Goal: Task Accomplishment & Management: Use online tool/utility

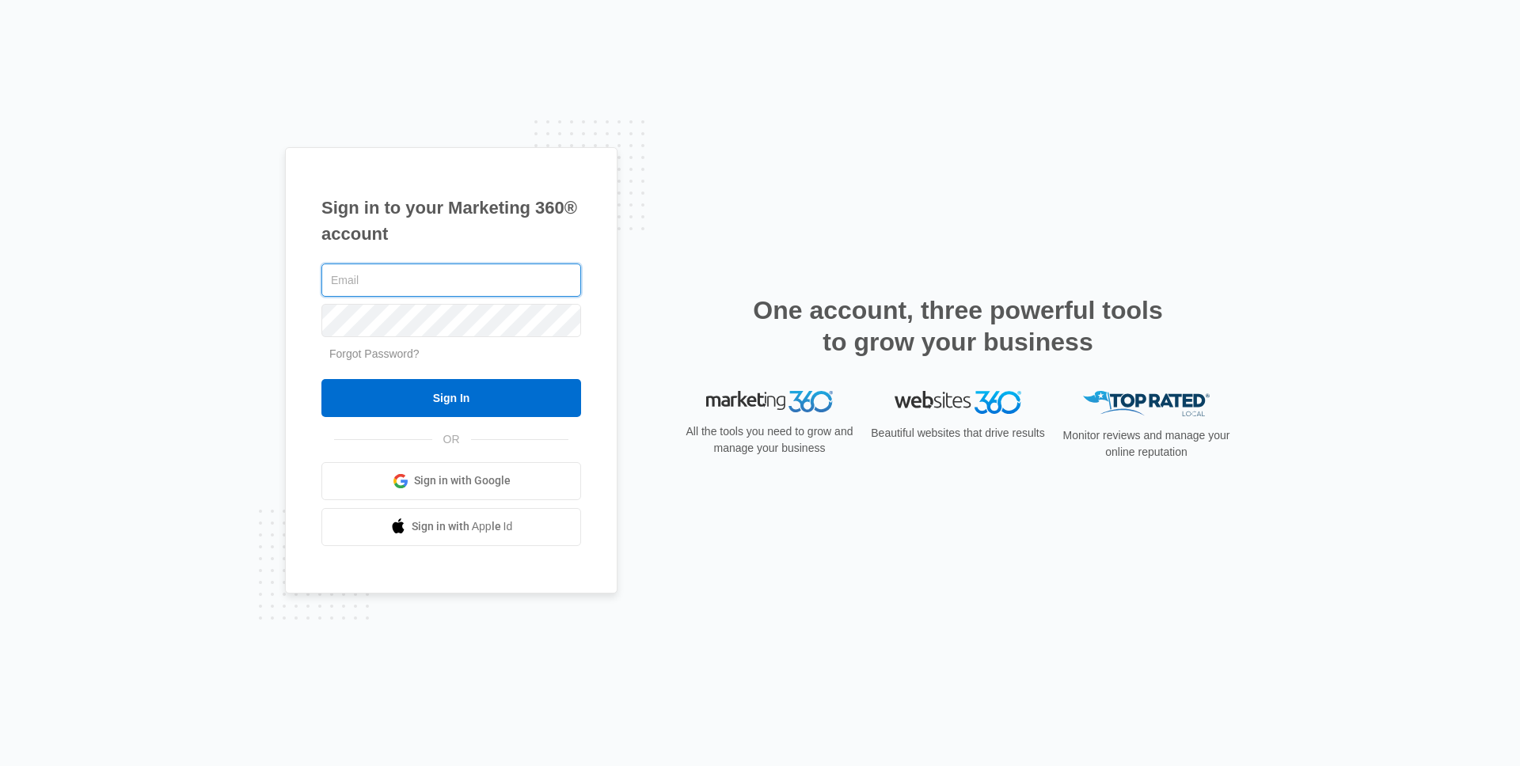
type input "[PERSON_NAME][EMAIL_ADDRESS][PERSON_NAME][DOMAIN_NAME]"
click at [321, 379] on input "Sign In" at bounding box center [451, 398] width 260 height 38
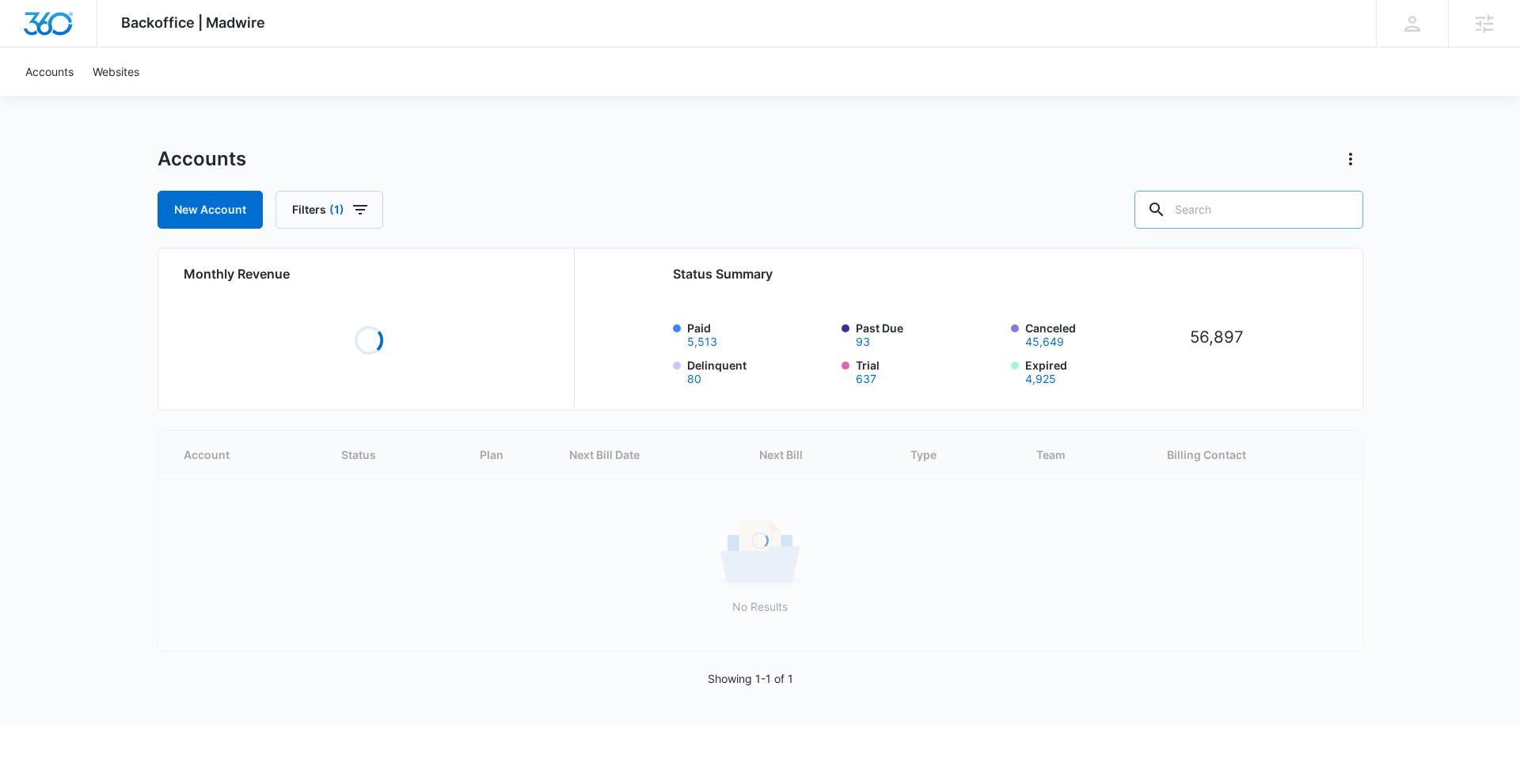
click at [1246, 206] on input "text" at bounding box center [1248, 210] width 229 height 38
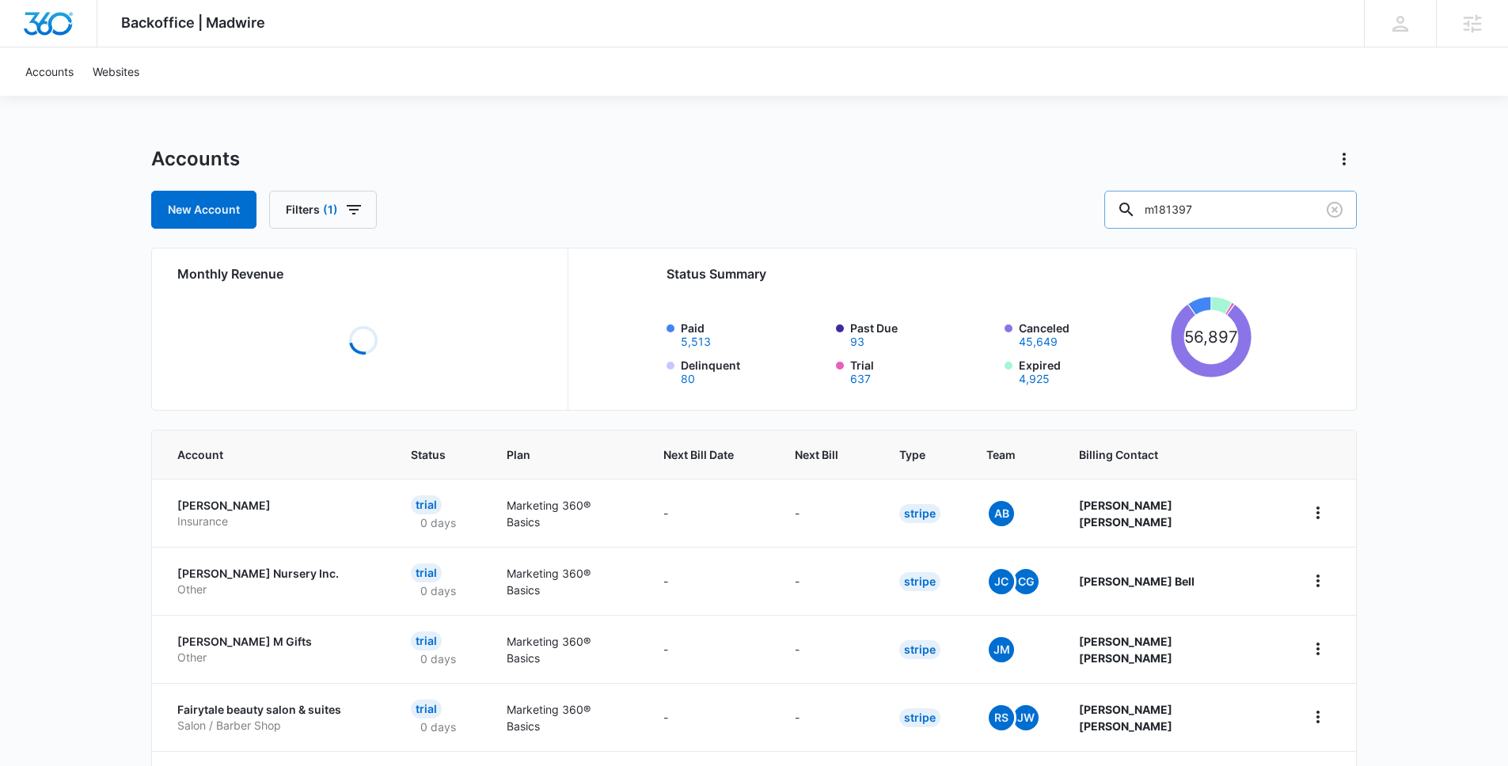
type input "m181397"
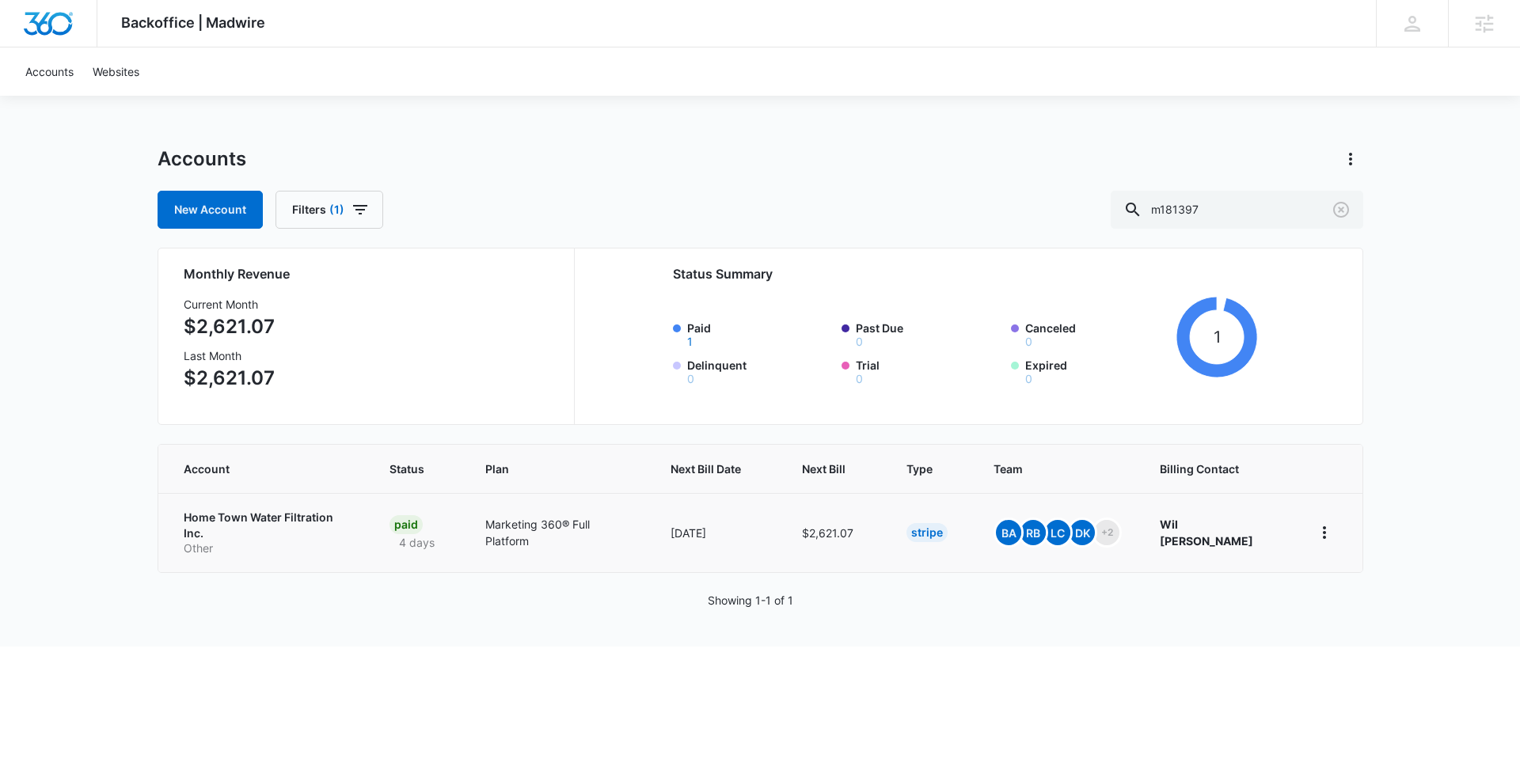
click at [286, 515] on p "Home Town Water Filtration Inc." at bounding box center [268, 525] width 168 height 31
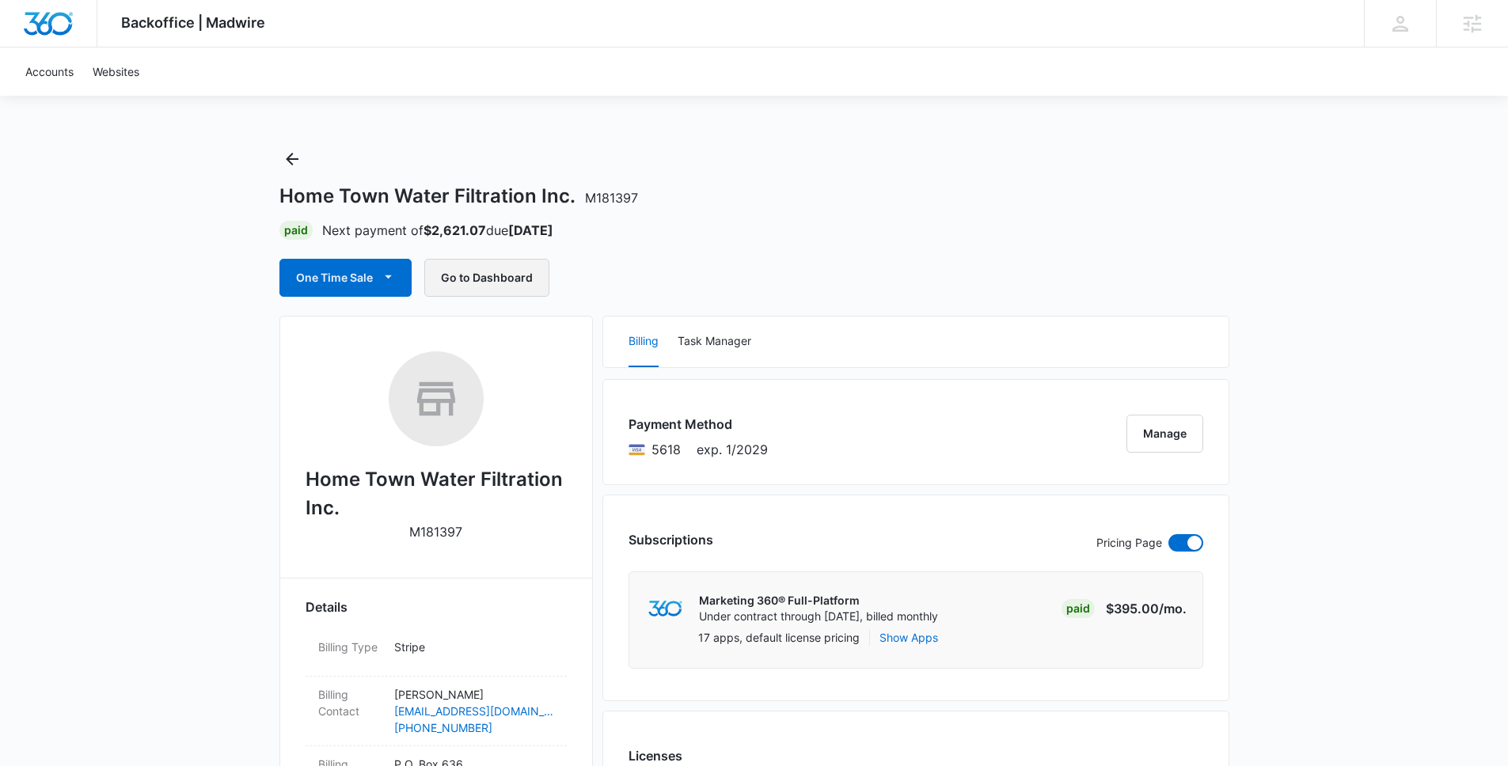
click at [505, 260] on button "Go to Dashboard" at bounding box center [486, 278] width 125 height 38
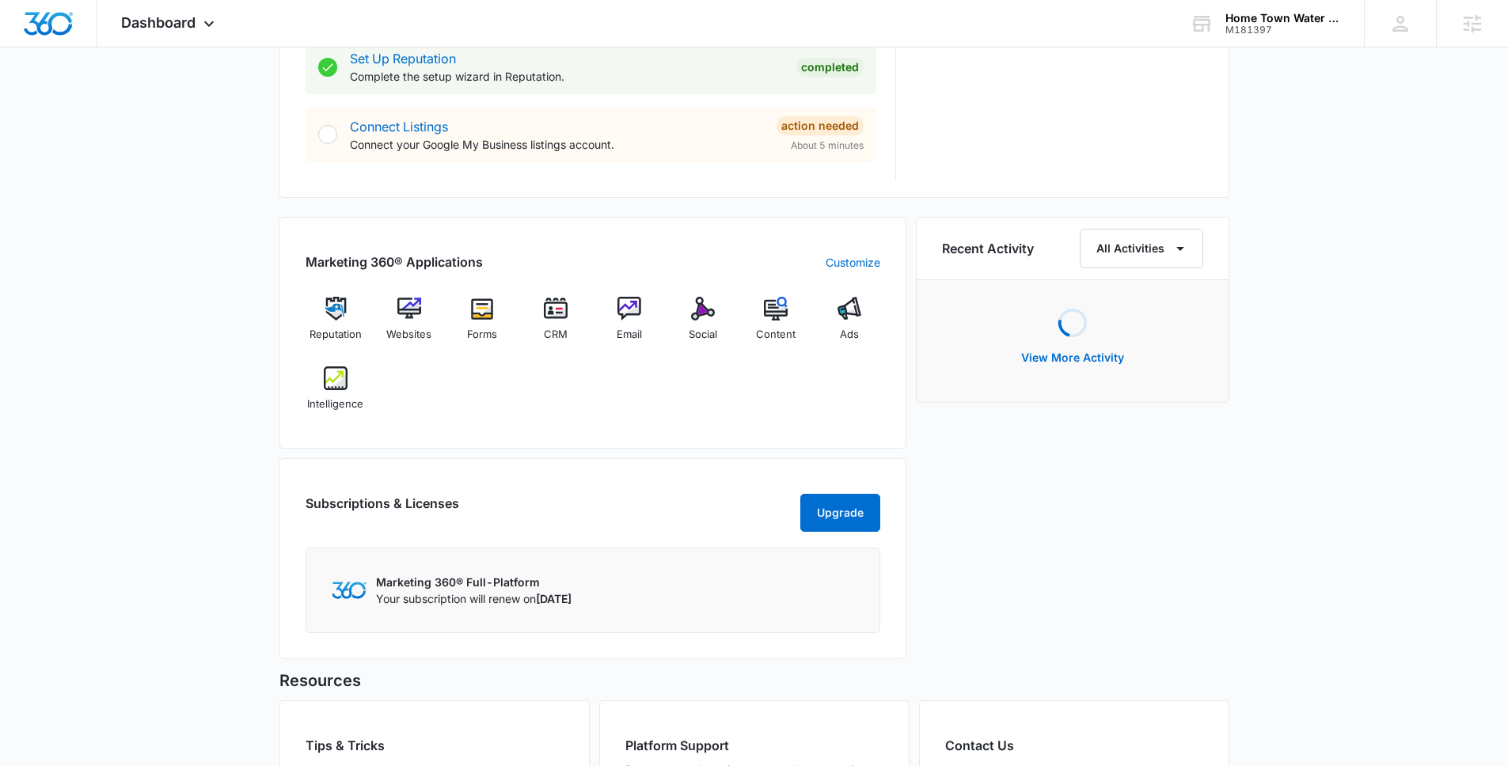
scroll to position [1010, 0]
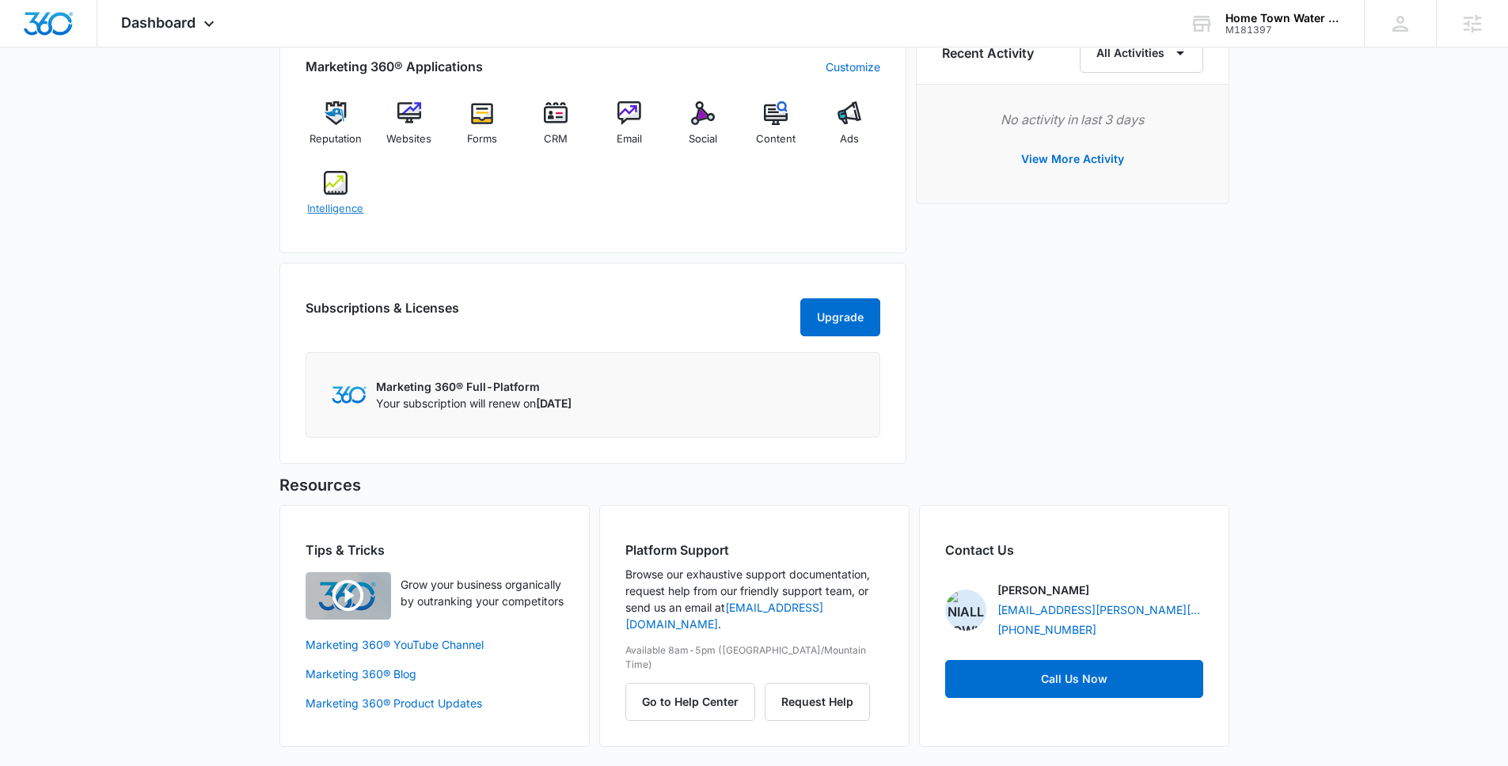
click at [333, 184] on img at bounding box center [336, 183] width 24 height 24
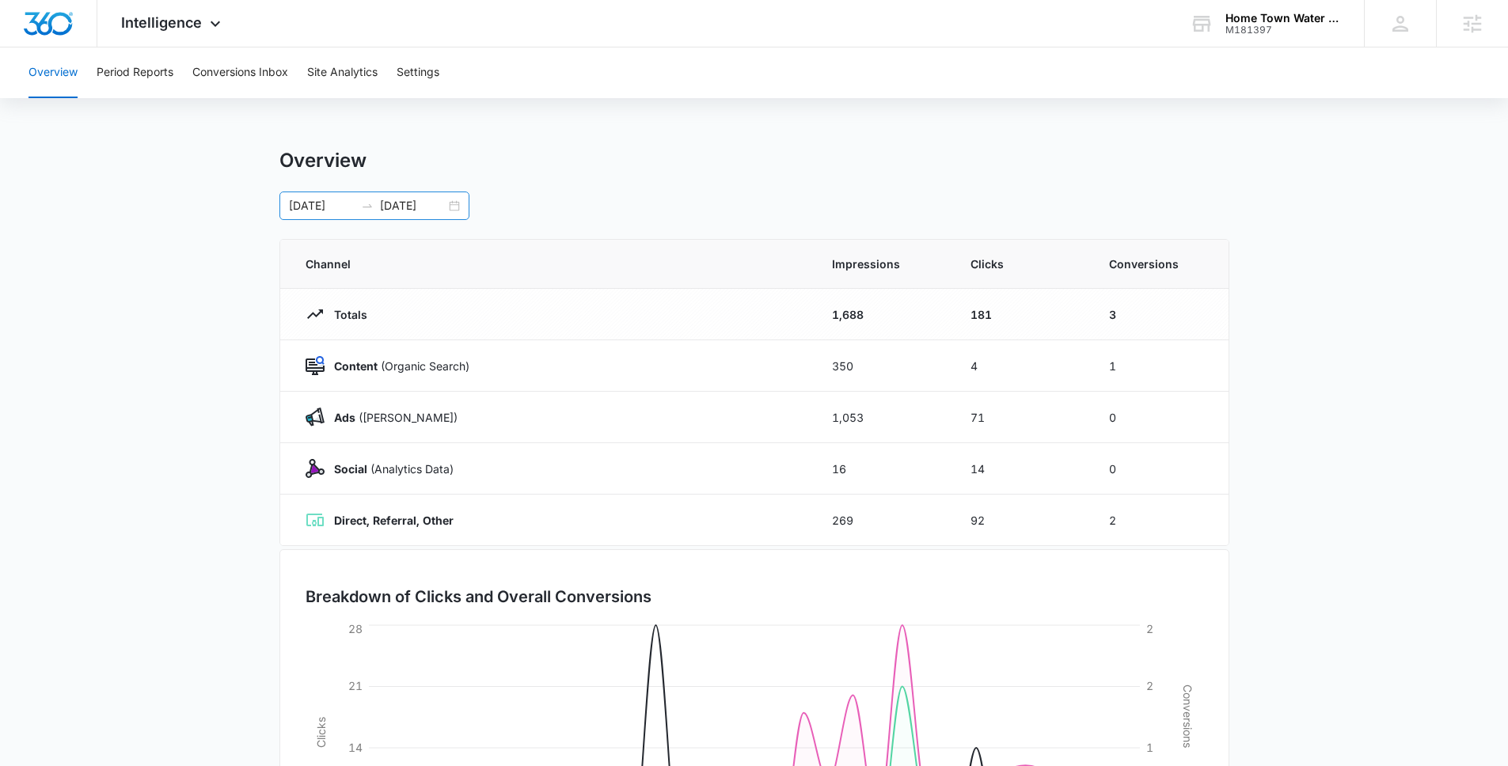
click at [450, 203] on div "08/08/2025 09/07/2025" at bounding box center [374, 206] width 190 height 28
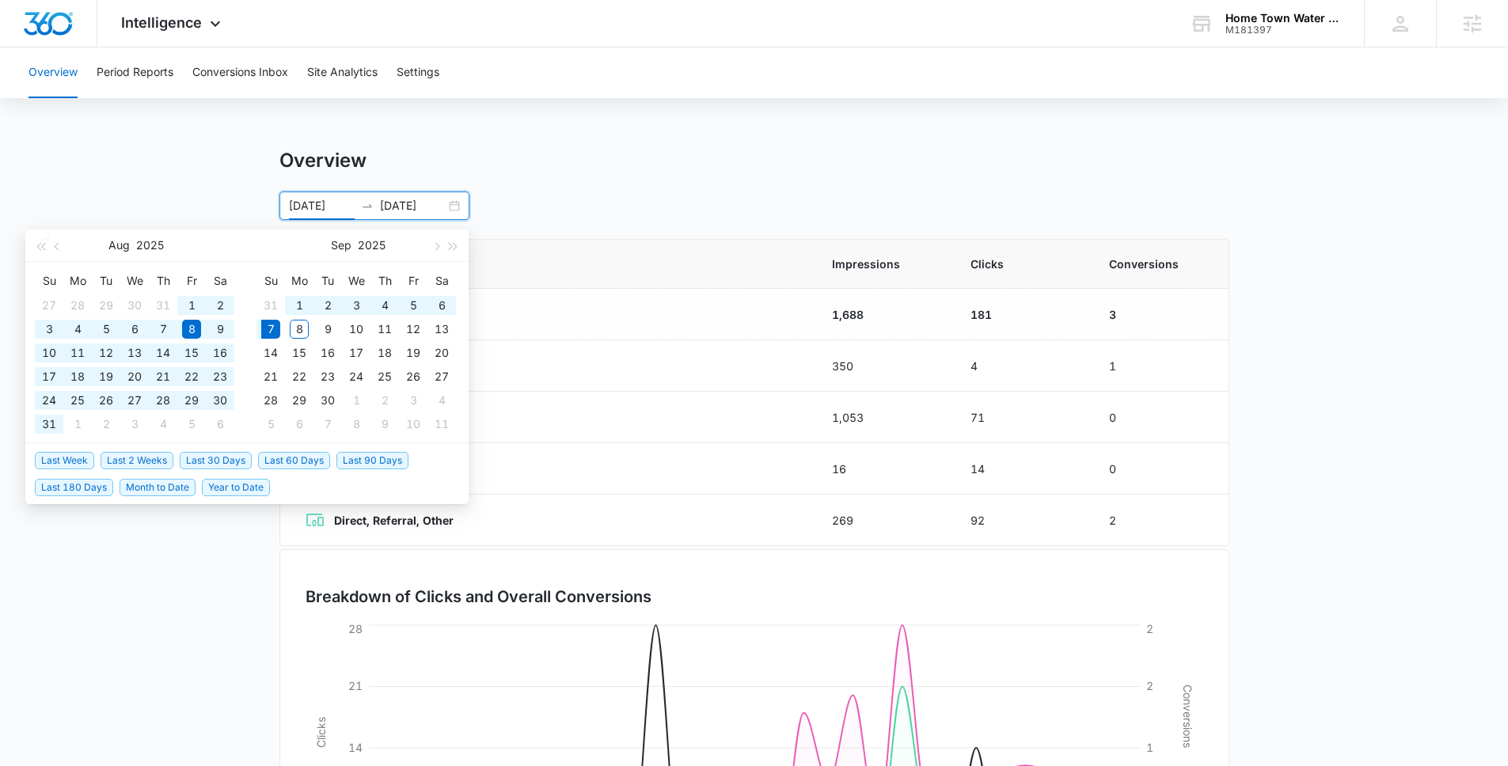
click at [282, 455] on span "Last 60 Days" at bounding box center [294, 460] width 72 height 17
type input "07/09/2025"
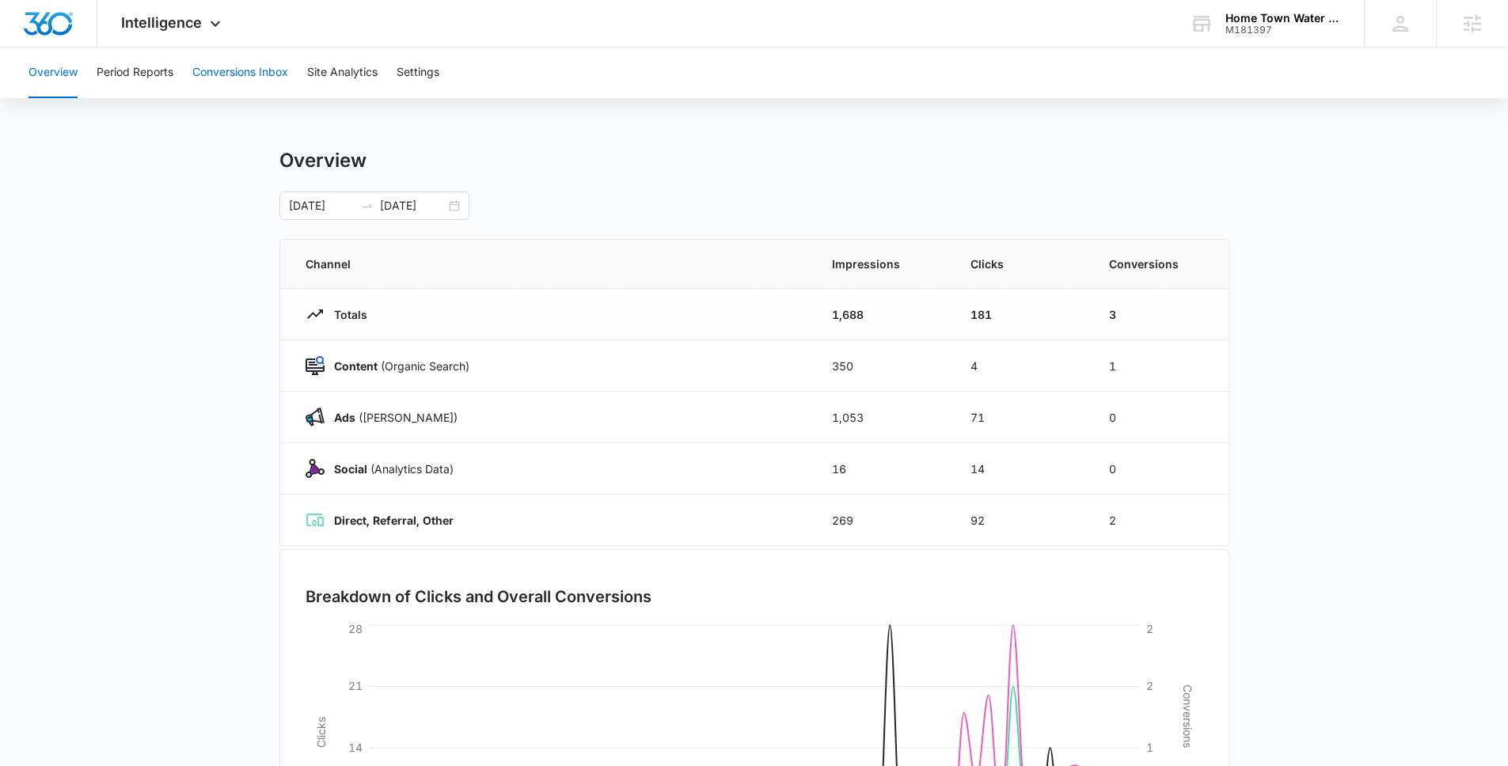
click at [249, 76] on button "Conversions Inbox" at bounding box center [240, 72] width 96 height 51
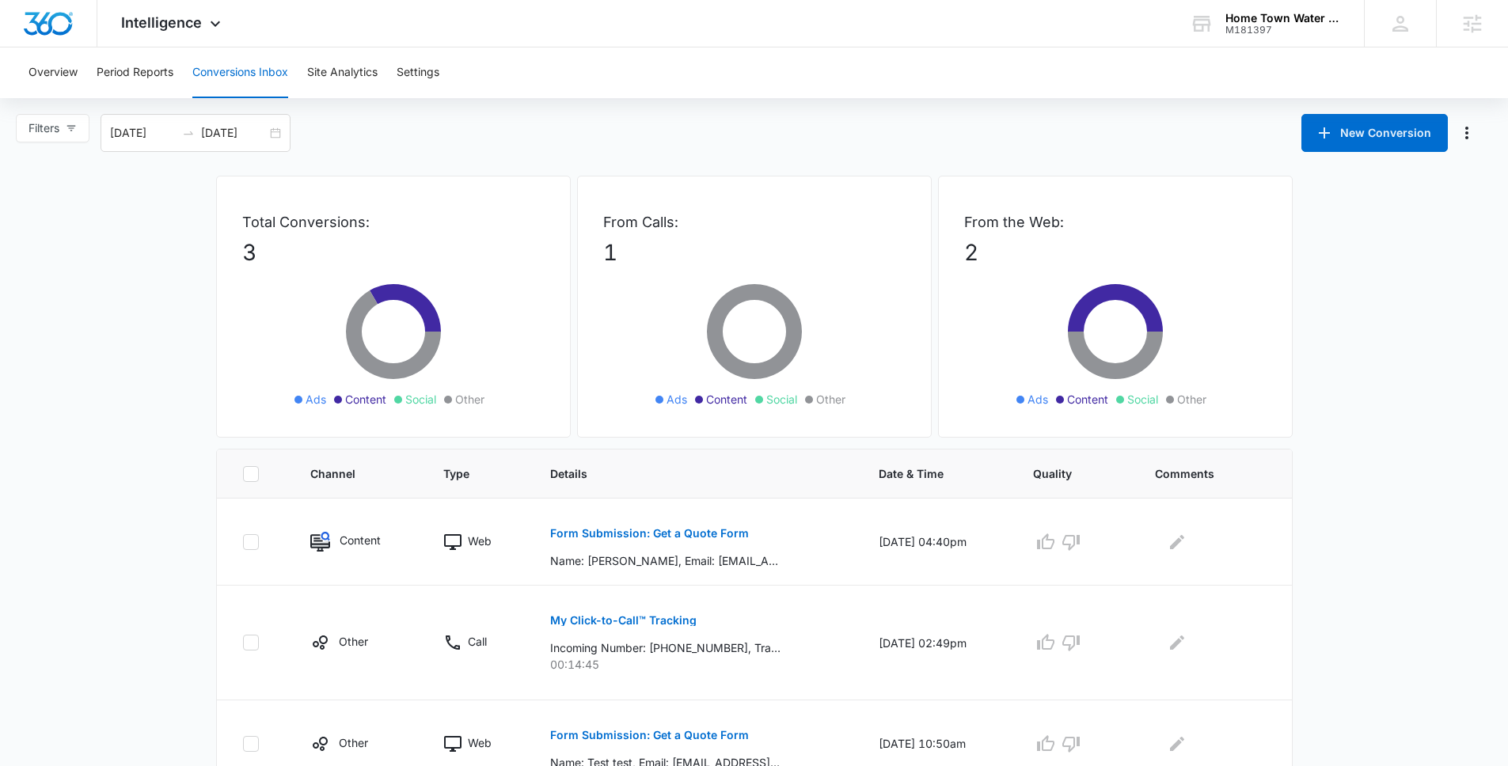
click at [495, 128] on div "Filters 08/09/2025 09/08/2025 New Conversion" at bounding box center [754, 133] width 1508 height 38
